Goal: Task Accomplishment & Management: Use online tool/utility

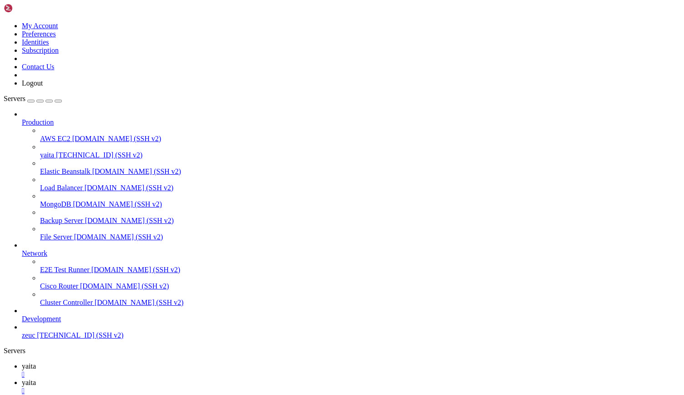
scroll to position [4, 1]
drag, startPoint x: 197, startPoint y: 862, endPoint x: 244, endPoint y: 869, distance: 47.5
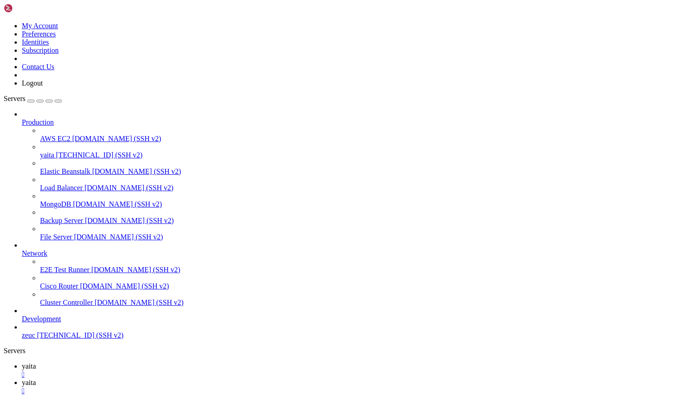
drag, startPoint x: 257, startPoint y: 920, endPoint x: 160, endPoint y: 904, distance: 97.7
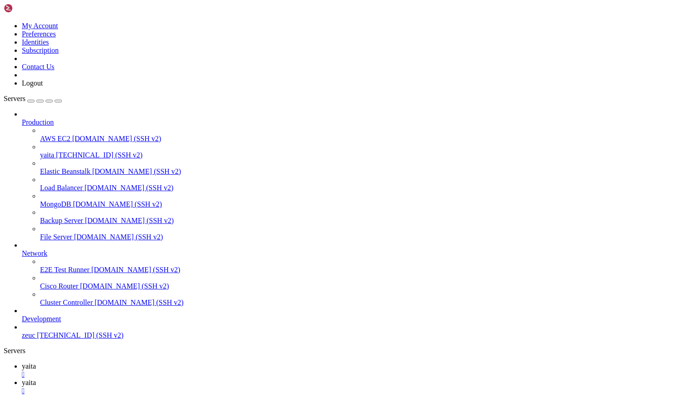
drag, startPoint x: 106, startPoint y: 689, endPoint x: 72, endPoint y: 871, distance: 185.2
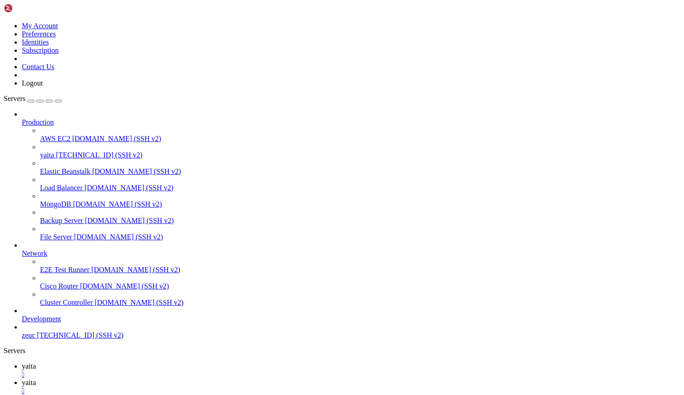
drag, startPoint x: 206, startPoint y: 810, endPoint x: 105, endPoint y: 857, distance: 111.5
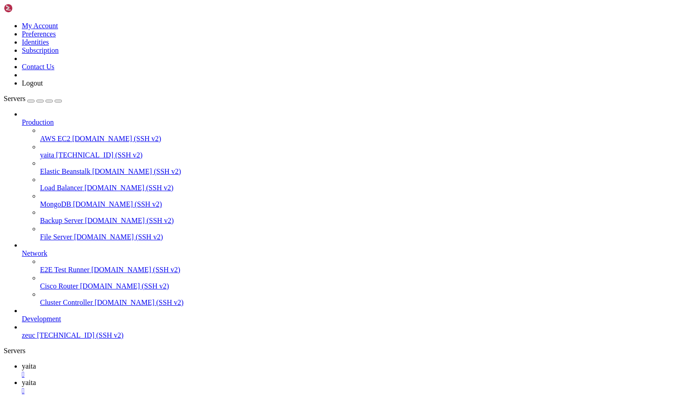
drag, startPoint x: 364, startPoint y: 847, endPoint x: 284, endPoint y: 832, distance: 81.6
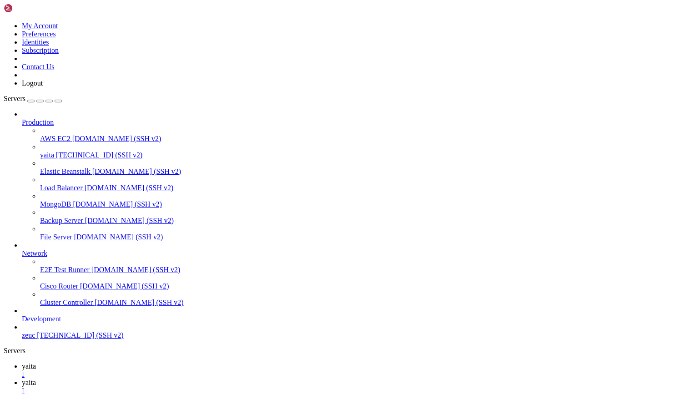
drag, startPoint x: 167, startPoint y: 889, endPoint x: 102, endPoint y: 792, distance: 117.0
drag, startPoint x: 54, startPoint y: 891, endPoint x: 161, endPoint y: 888, distance: 107.4
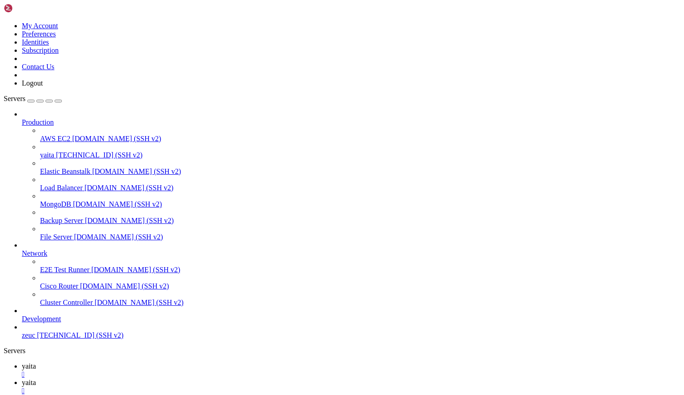
drag, startPoint x: 268, startPoint y: 757, endPoint x: 165, endPoint y: 849, distance: 137.9
drag, startPoint x: 106, startPoint y: 692, endPoint x: 106, endPoint y: 834, distance: 141.5
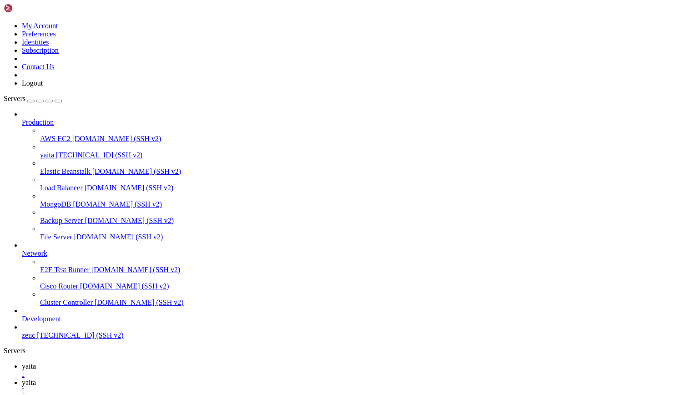
drag, startPoint x: 288, startPoint y: 830, endPoint x: 245, endPoint y: 919, distance: 97.9
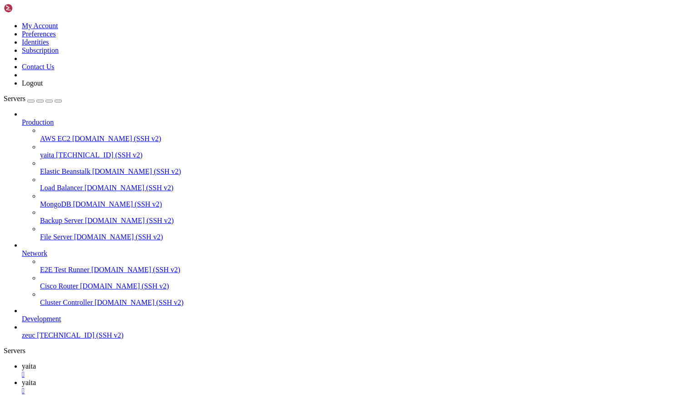
scroll to position [0, 0]
drag, startPoint x: 144, startPoint y: 839, endPoint x: 214, endPoint y: 880, distance: 81.6
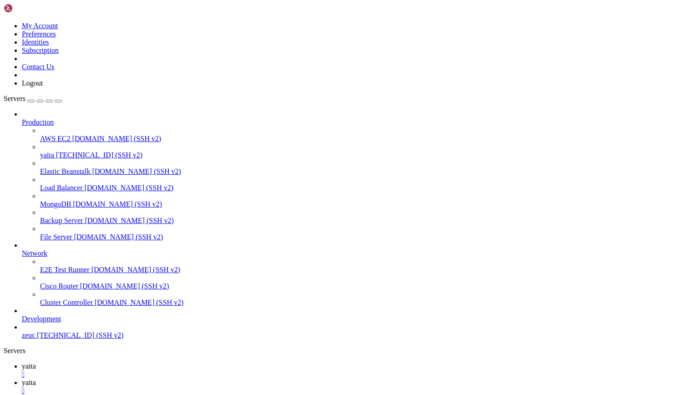
scroll to position [8, 0]
drag, startPoint x: 138, startPoint y: 842, endPoint x: 301, endPoint y: 897, distance: 172.4
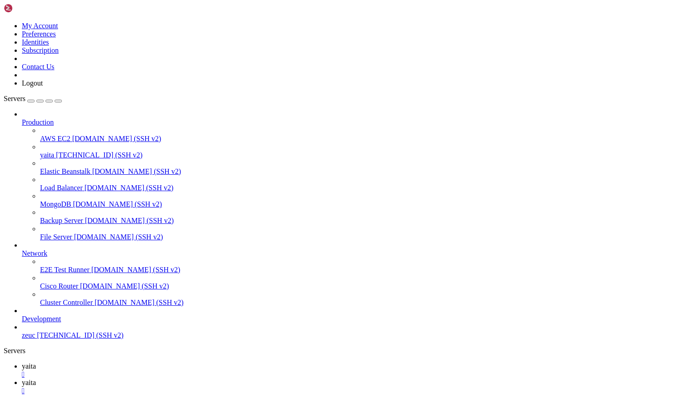
scroll to position [0, 0]
drag, startPoint x: 40, startPoint y: 867, endPoint x: 171, endPoint y: 849, distance: 132.3
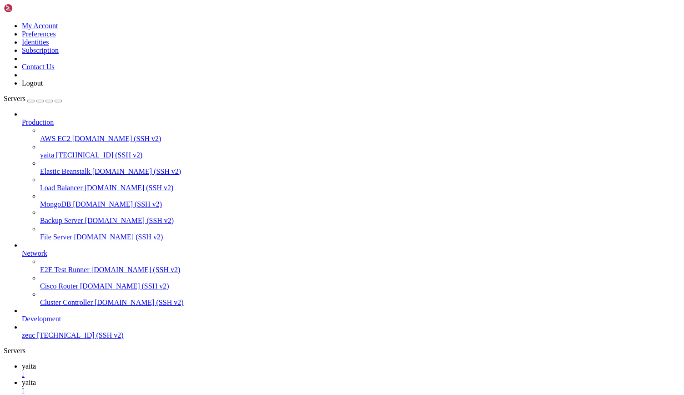
scroll to position [0, 0]
drag, startPoint x: 155, startPoint y: 879, endPoint x: 140, endPoint y: 888, distance: 16.9
